Goal: Find specific page/section: Find specific page/section

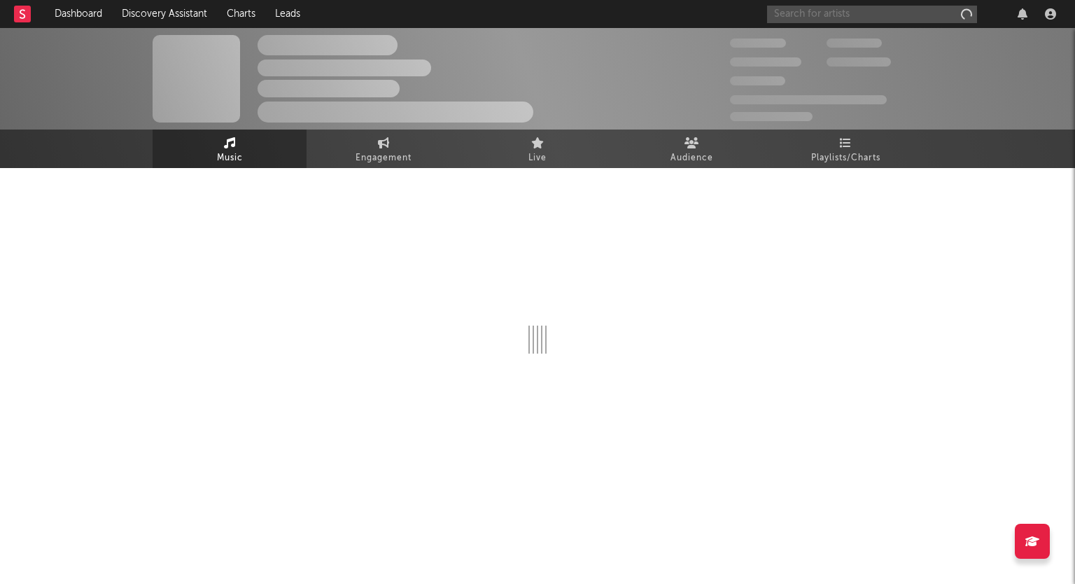
click at [811, 15] on input "text" at bounding box center [872, 14] width 210 height 17
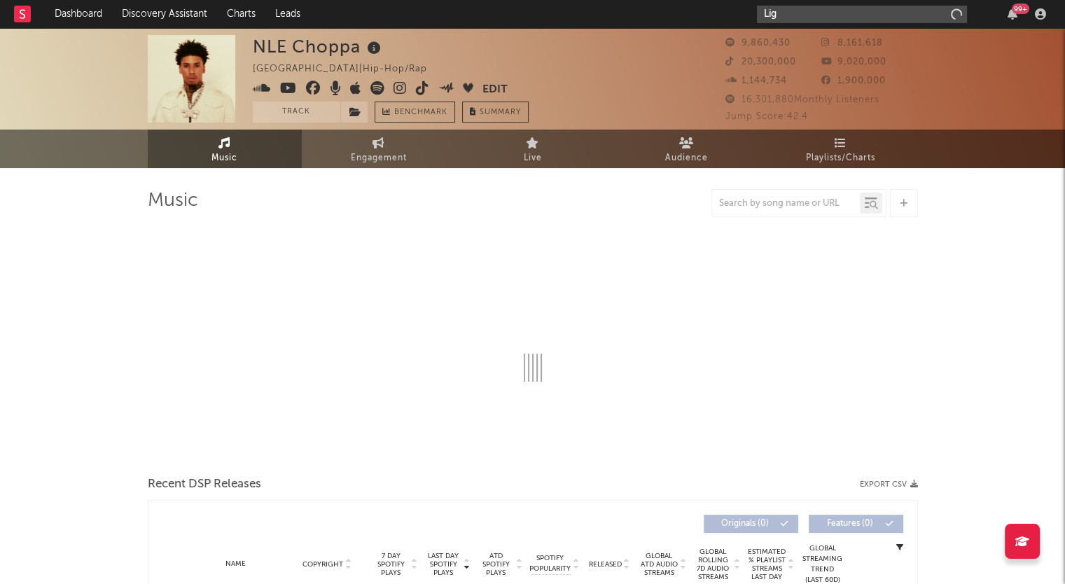
type input "Ligh"
select select "6m"
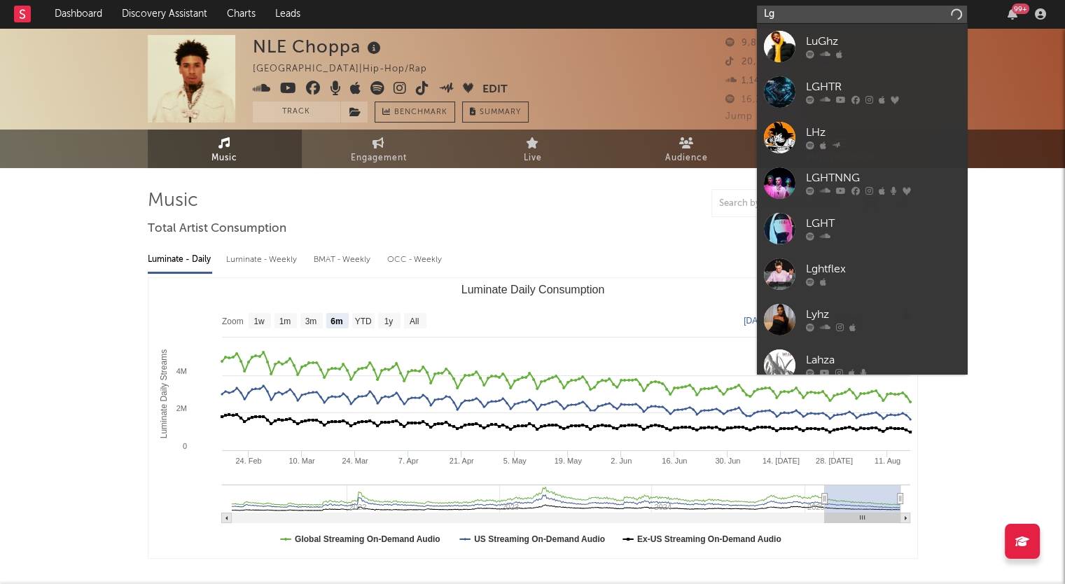
type input "L"
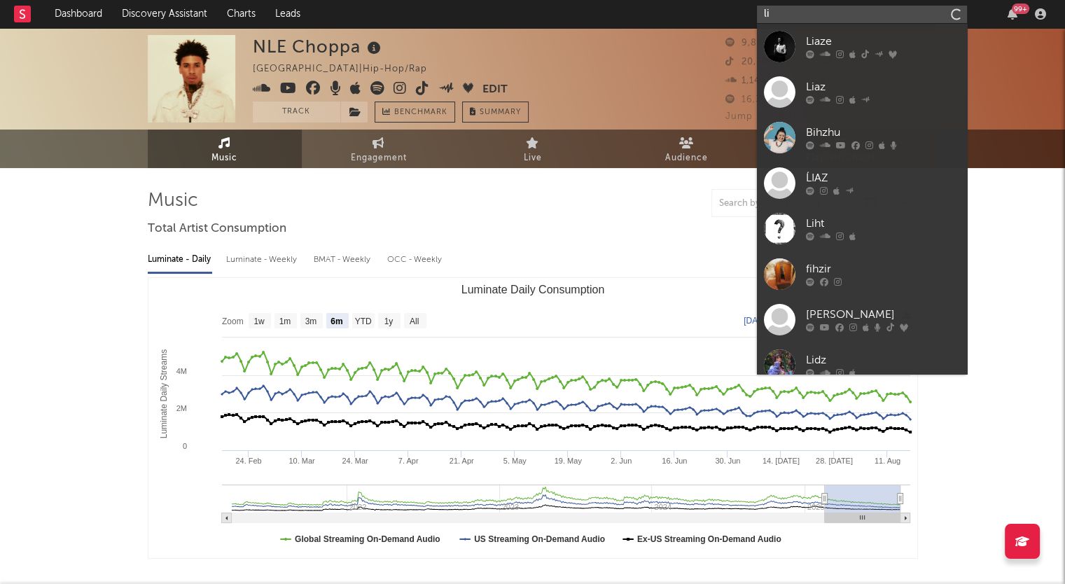
type input "l"
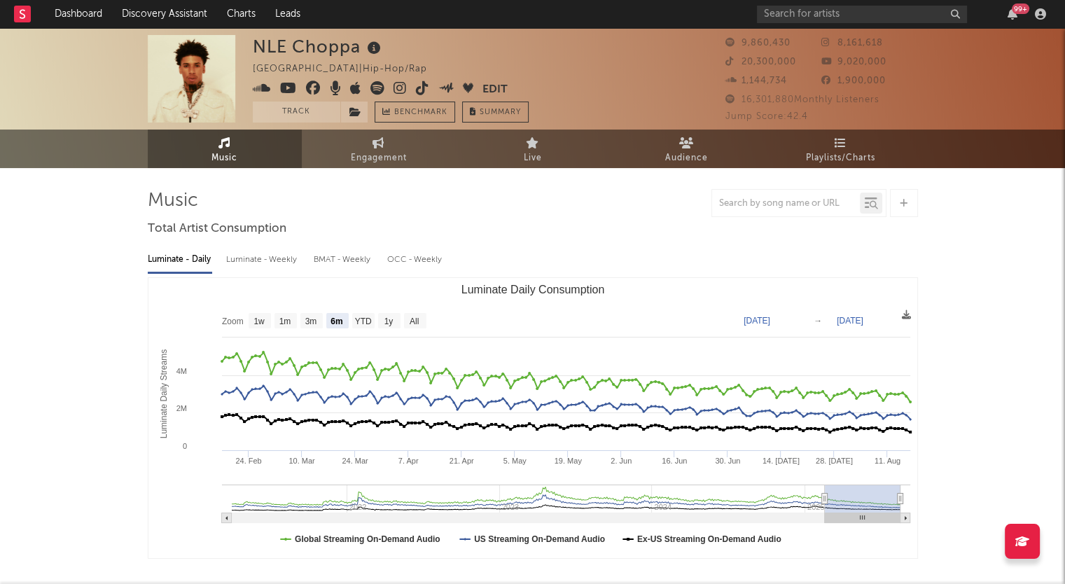
click at [792, 15] on input "text" at bounding box center [862, 14] width 210 height 17
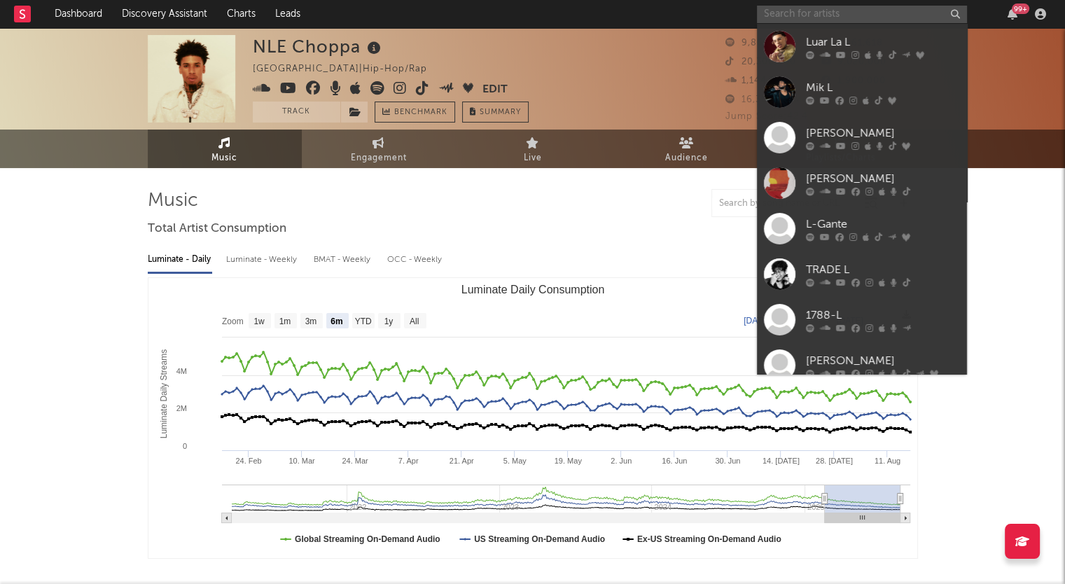
paste input "lihtz"
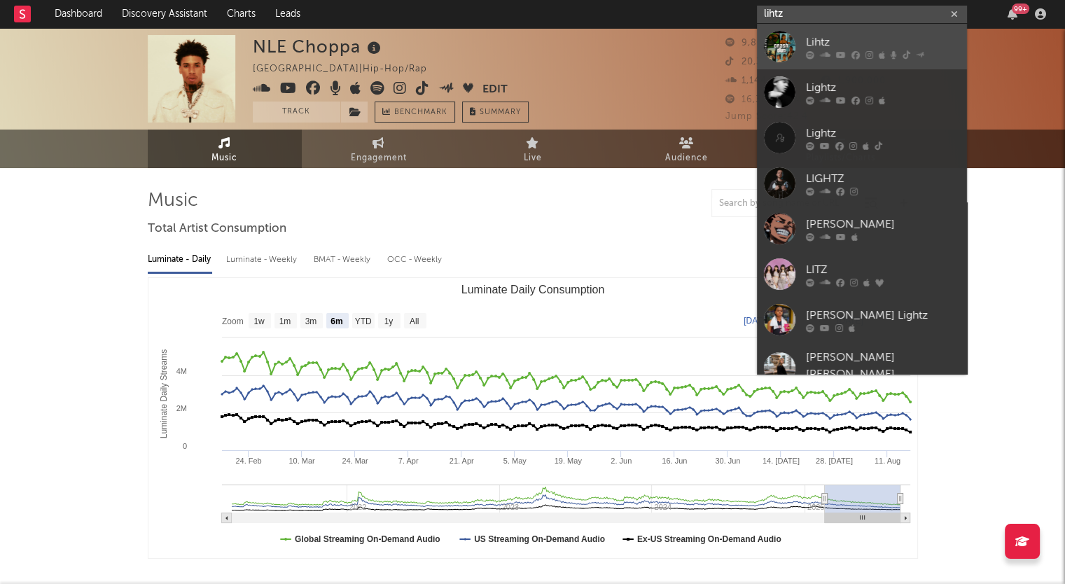
type input "lihtz"
click at [826, 44] on div "Lihtz" at bounding box center [883, 42] width 154 height 17
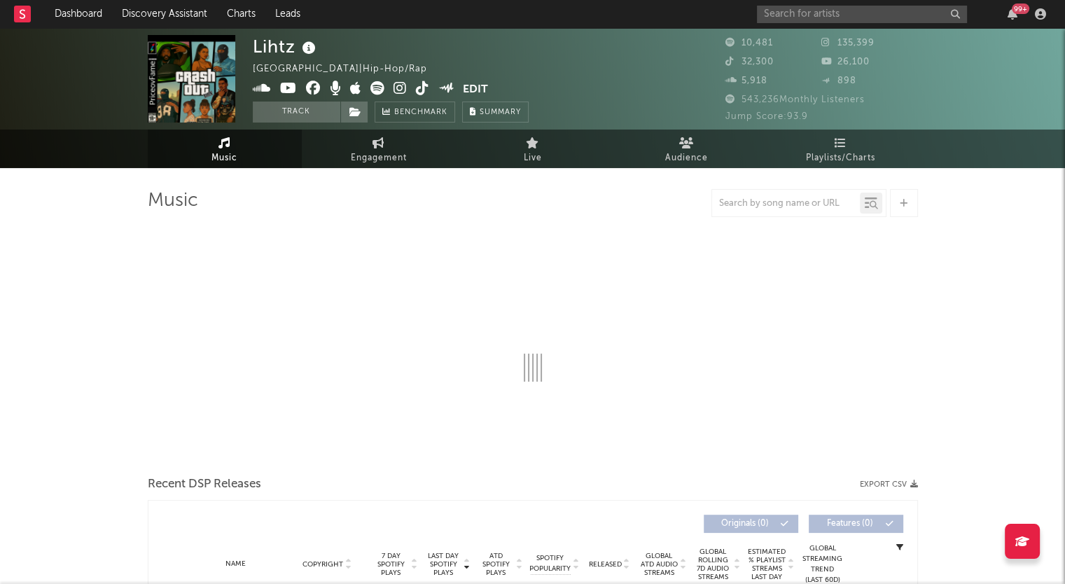
select select "6m"
